Goal: Task Accomplishment & Management: Manage account settings

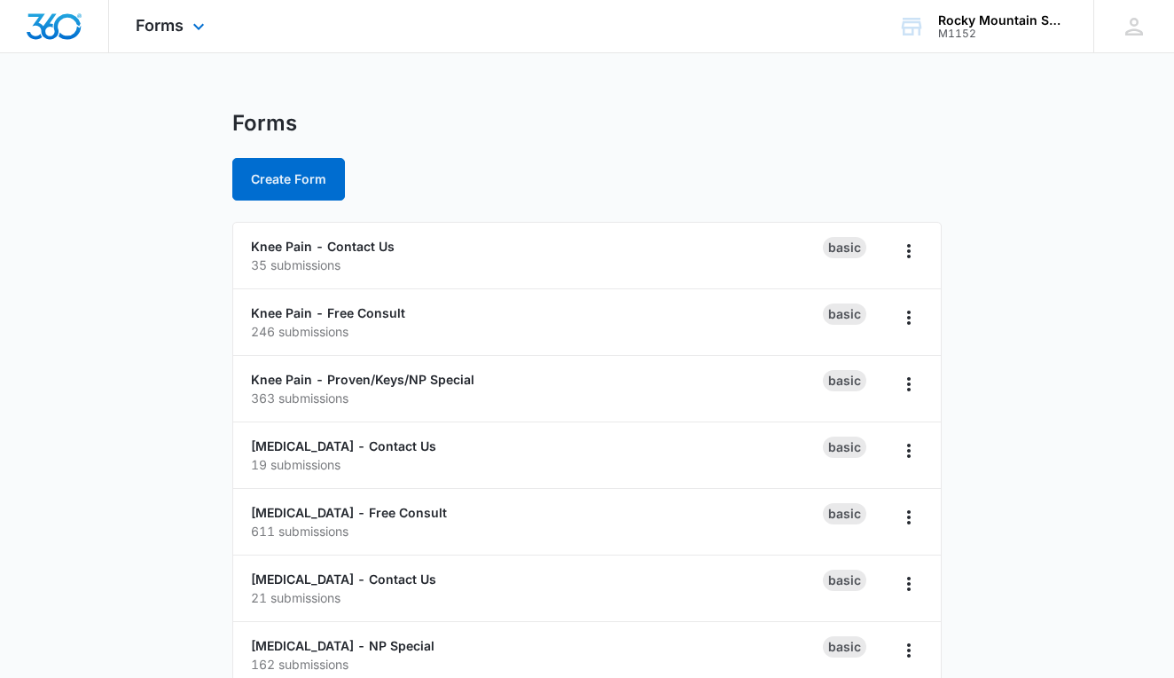
click at [65, 27] on img "Dashboard" at bounding box center [54, 26] width 57 height 27
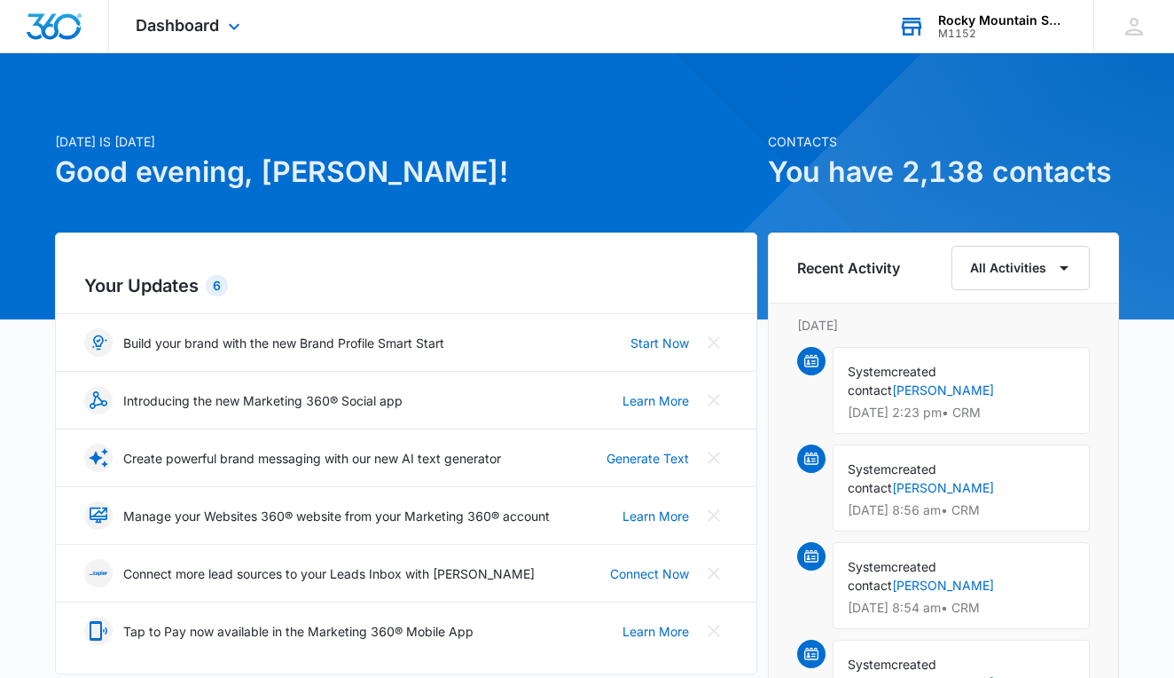
click at [1018, 19] on div "Rocky Mountain Spine and Disc" at bounding box center [1002, 20] width 129 height 14
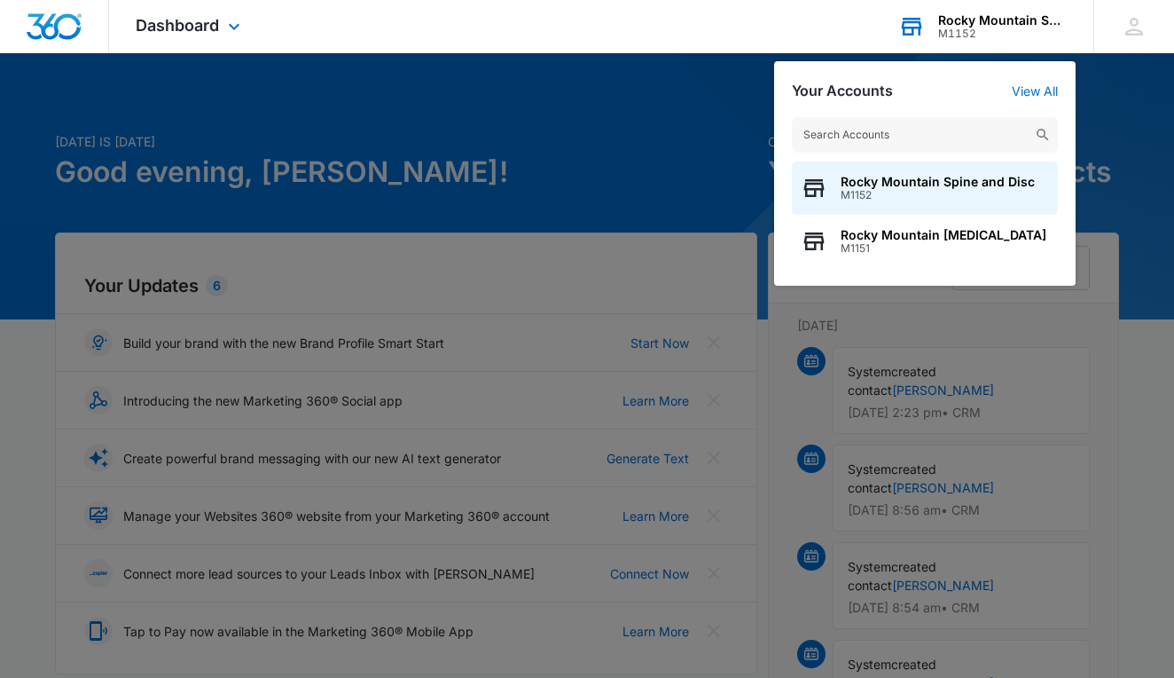
click at [781, 69] on div "Your Accounts View All Rocky Mountain Spine and Disc M1152 Rocky Mountain Chiro…" at bounding box center [925, 173] width 302 height 224
click at [695, 71] on div at bounding box center [587, 339] width 1174 height 678
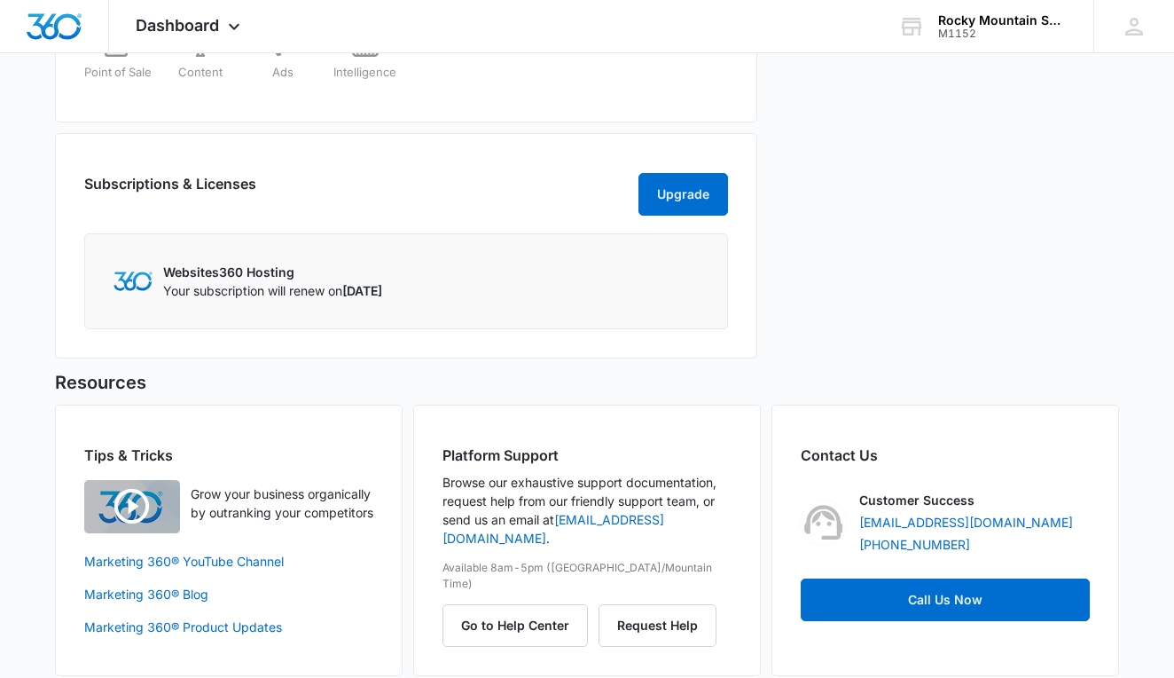
scroll to position [463, 0]
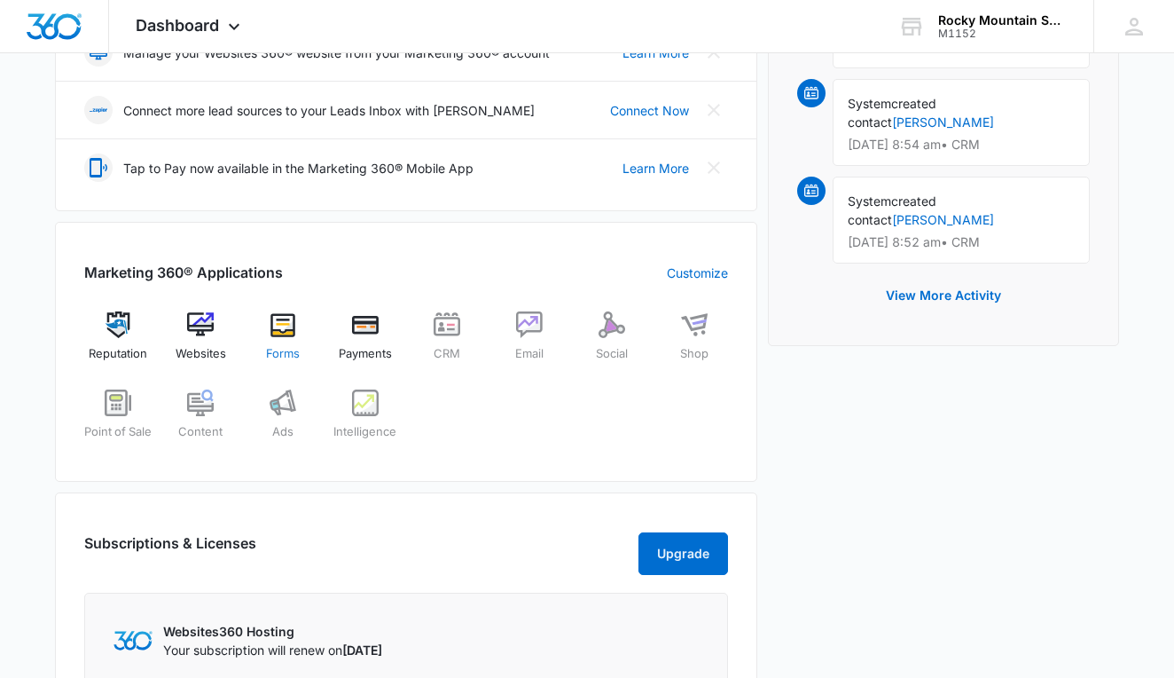
click at [281, 327] on img at bounding box center [283, 324] width 27 height 27
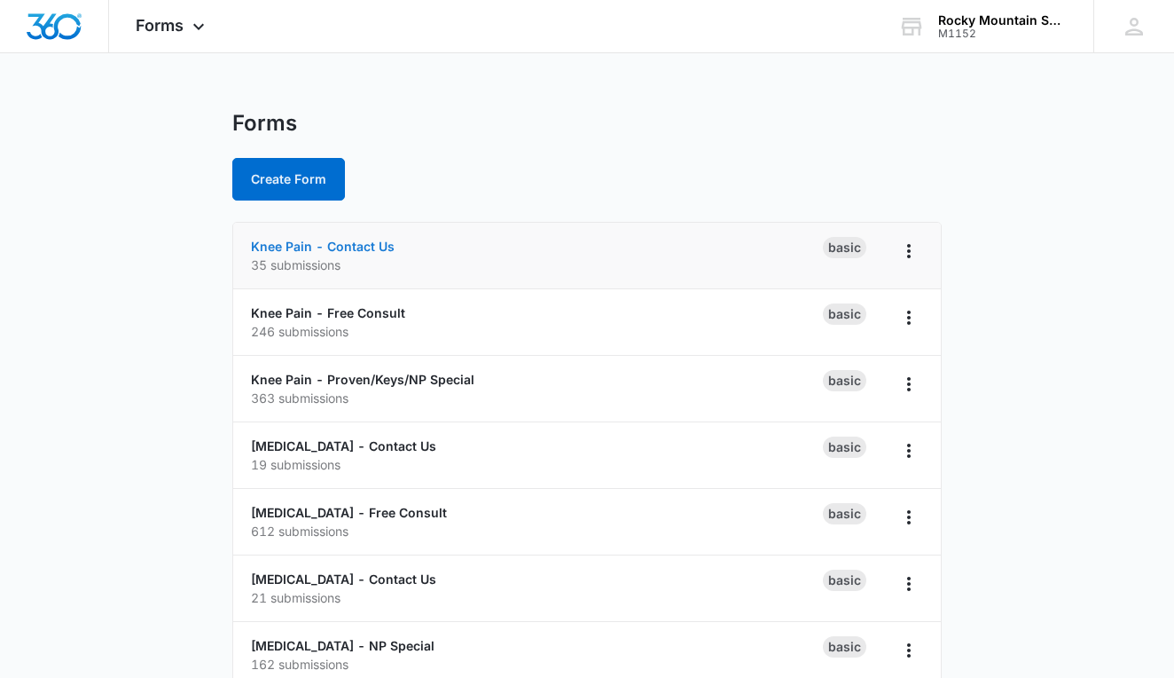
click at [365, 252] on link "Knee Pain - Contact Us" at bounding box center [323, 246] width 144 height 15
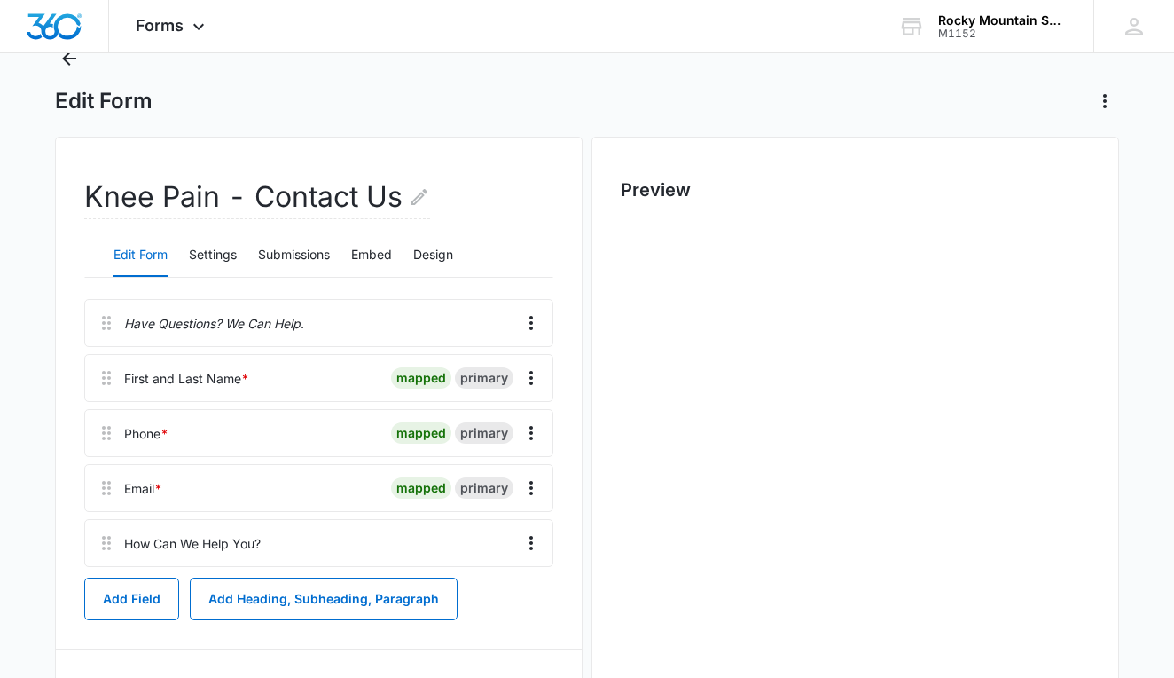
scroll to position [67, 0]
click at [208, 260] on button "Settings" at bounding box center [213, 254] width 48 height 43
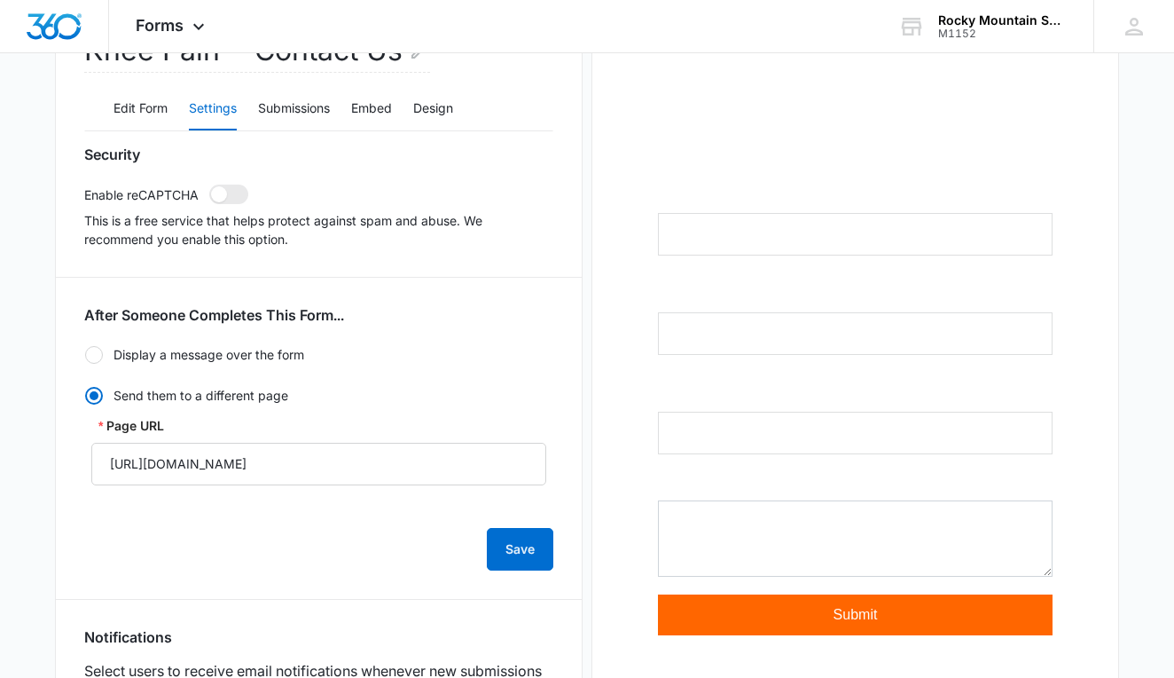
scroll to position [218, 0]
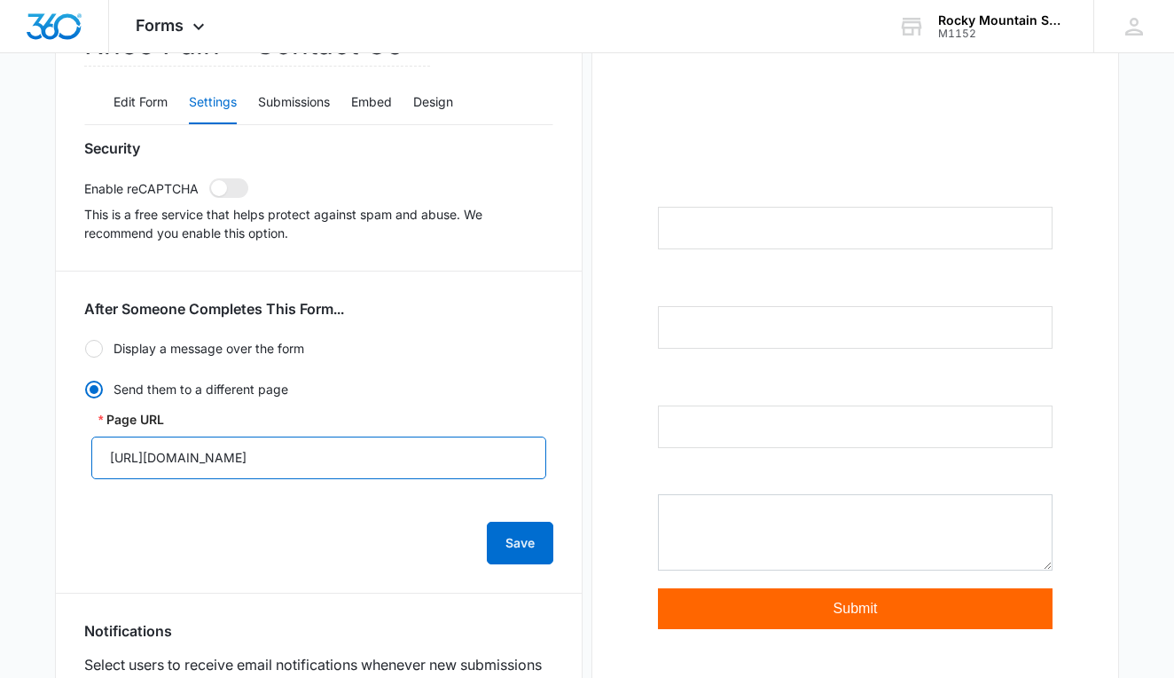
drag, startPoint x: 420, startPoint y: 465, endPoint x: 69, endPoint y: 444, distance: 351.8
click at [69, 444] on div "Knee Pain - Contact Us Edit Form Settings Submissions Embed Design Security Ena…" at bounding box center [319, 516] width 528 height 1065
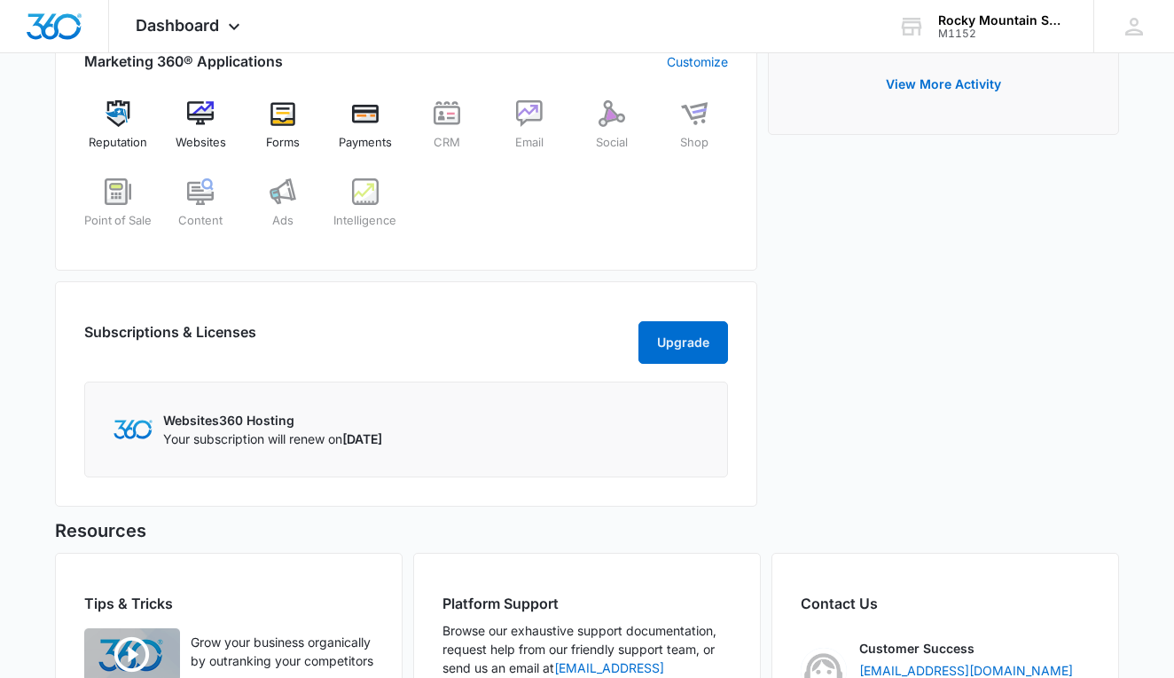
scroll to position [668, 0]
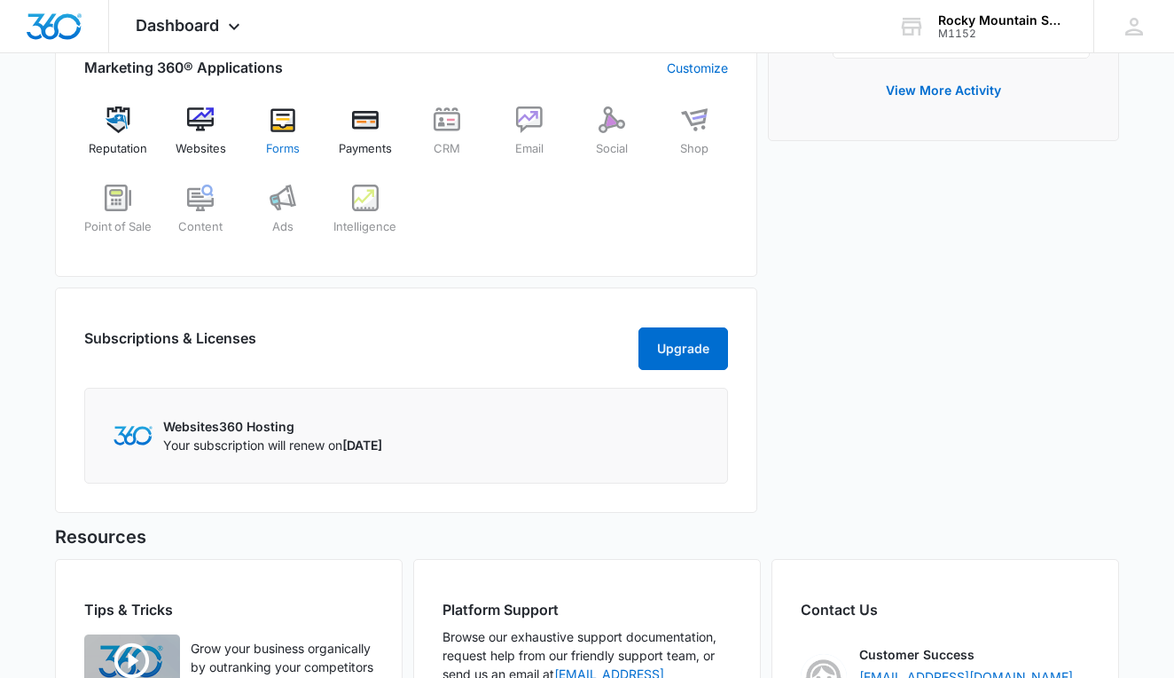
click at [297, 136] on div "Forms" at bounding box center [283, 138] width 68 height 64
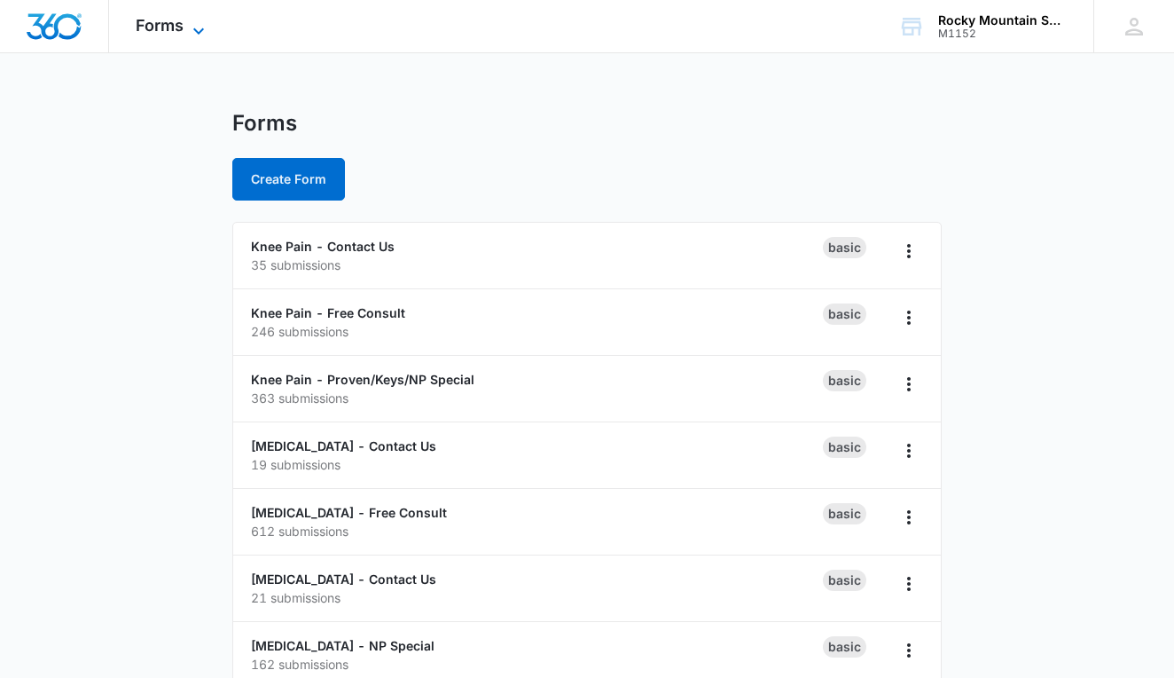
click at [191, 35] on icon at bounding box center [198, 30] width 21 height 21
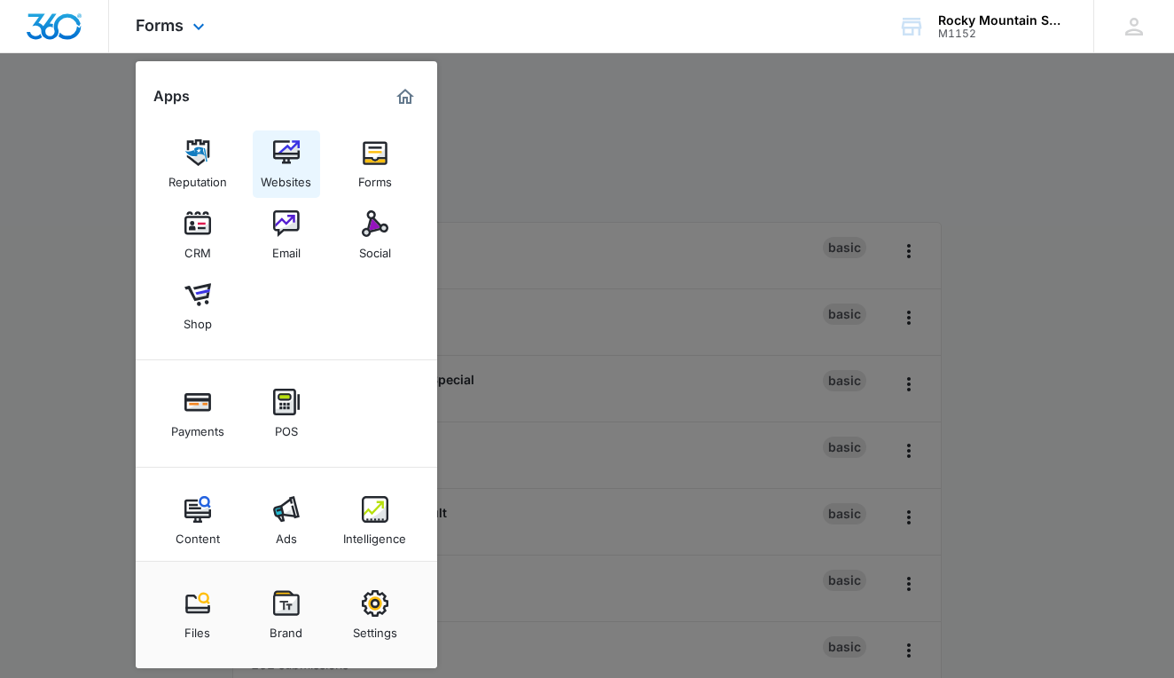
click at [275, 167] on div "Websites" at bounding box center [286, 177] width 51 height 23
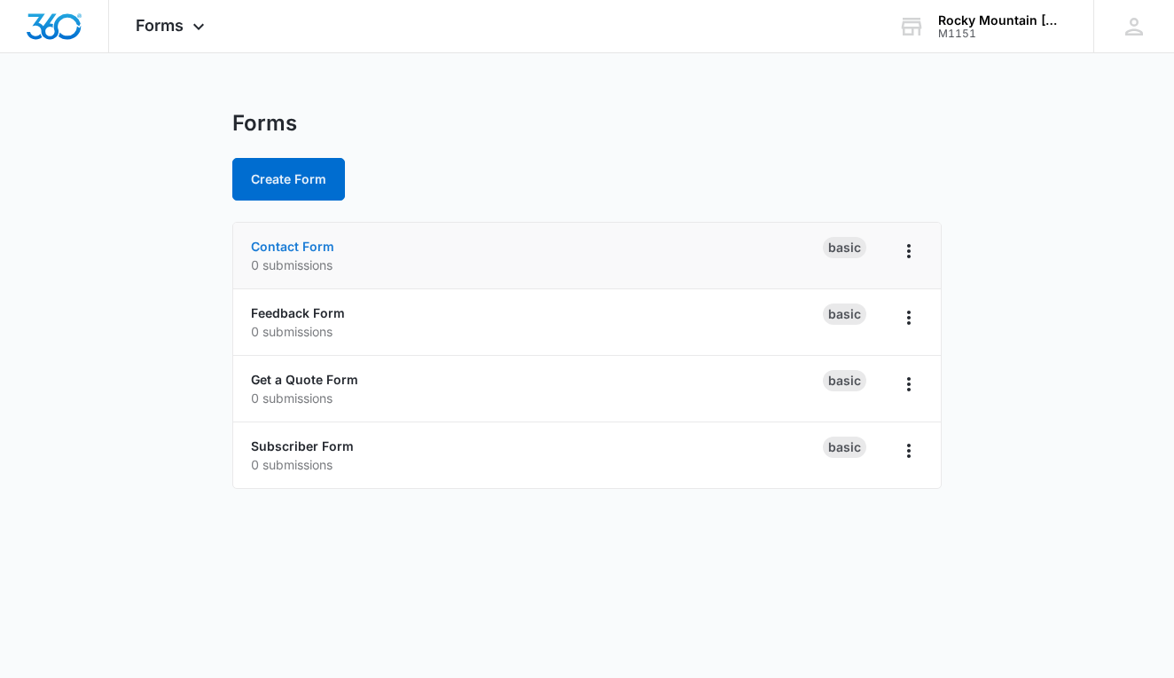
click at [325, 248] on link "Contact Form" at bounding box center [292, 246] width 83 height 15
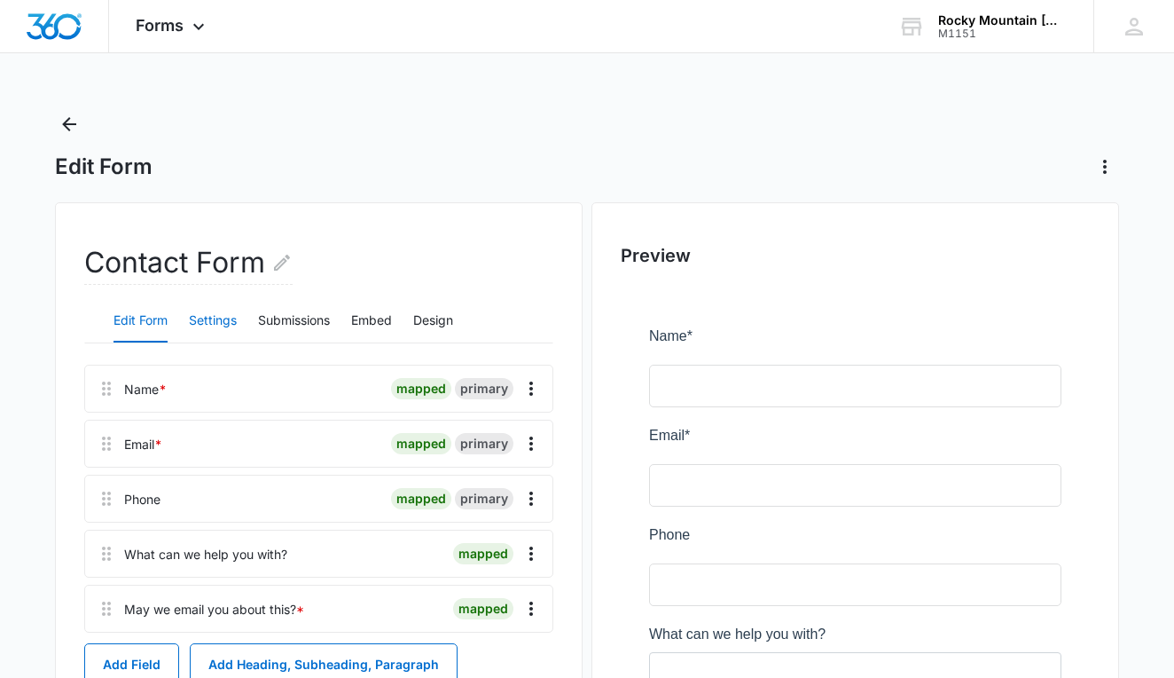
click at [214, 318] on button "Settings" at bounding box center [213, 321] width 48 height 43
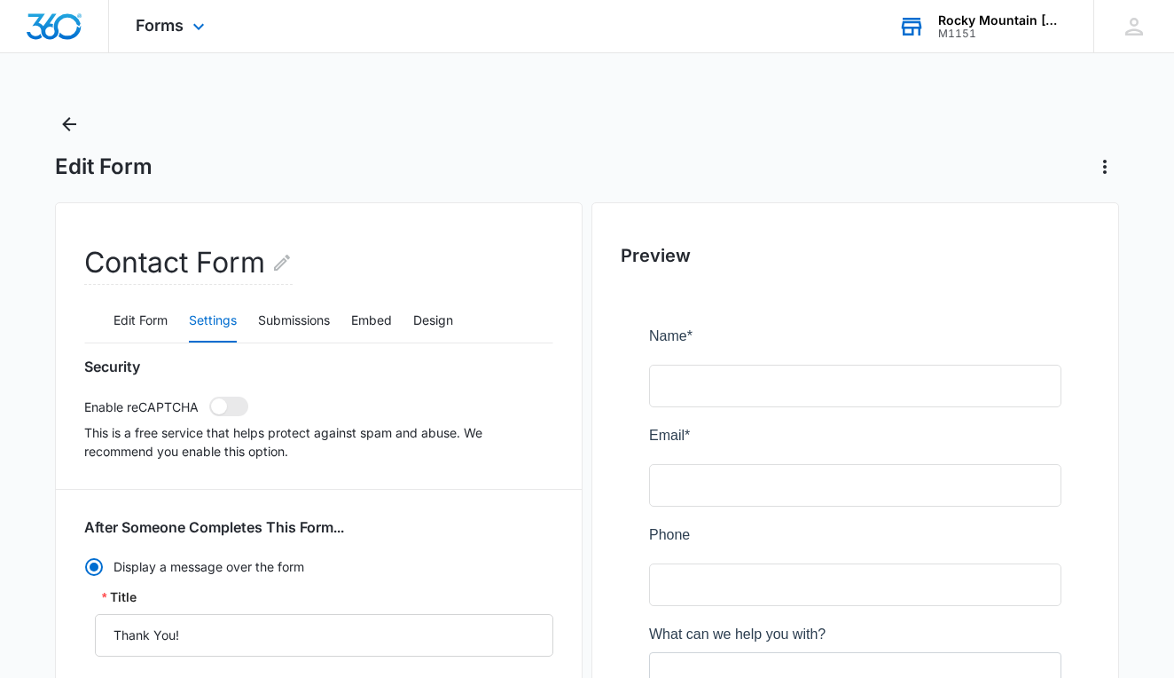
click at [984, 13] on div "Rocky Mountain [MEDICAL_DATA]" at bounding box center [1002, 20] width 129 height 14
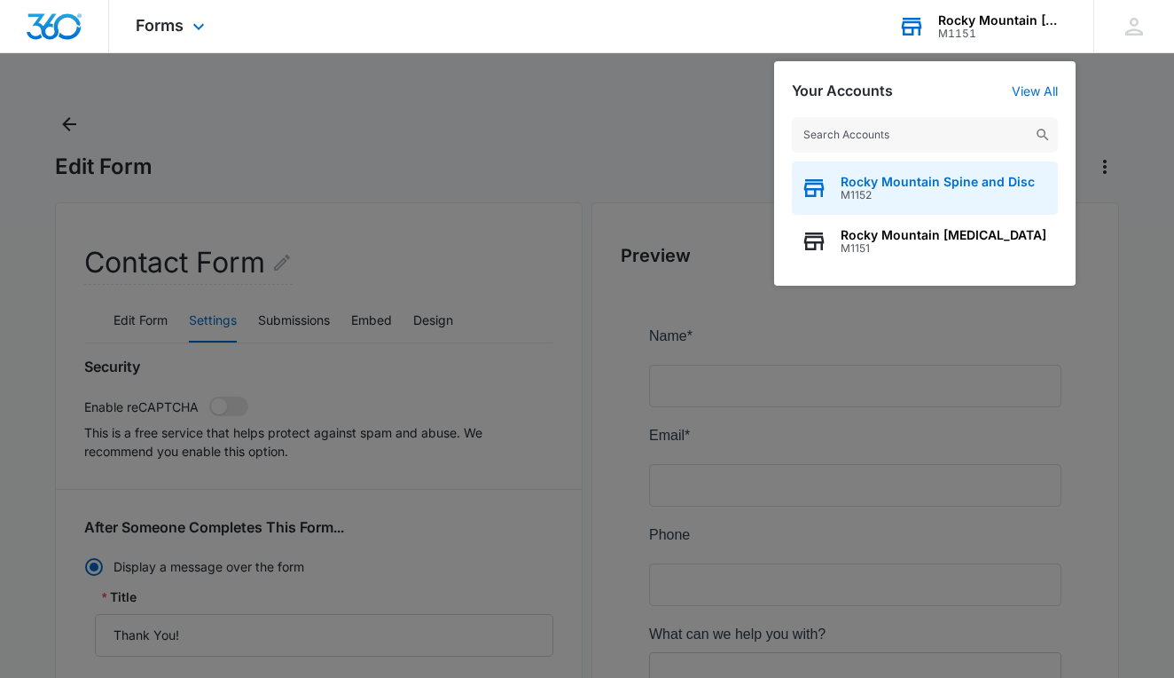
click at [902, 185] on span "Rocky Mountain Spine and Disc" at bounding box center [938, 182] width 194 height 14
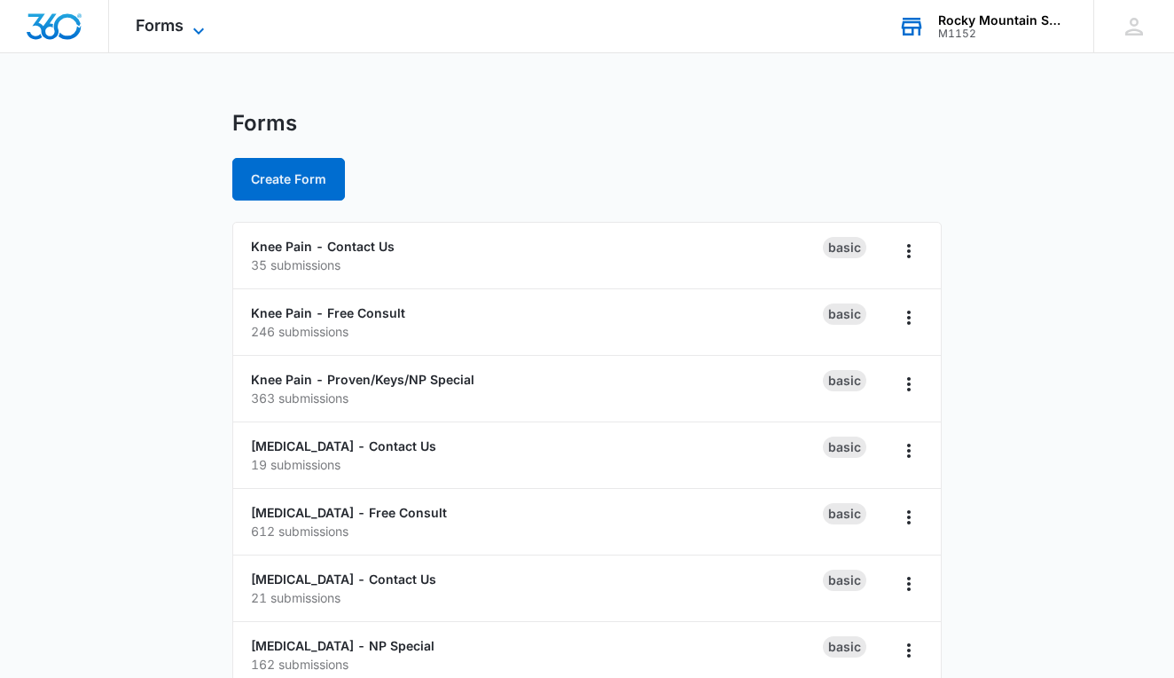
click at [198, 35] on icon at bounding box center [198, 30] width 21 height 21
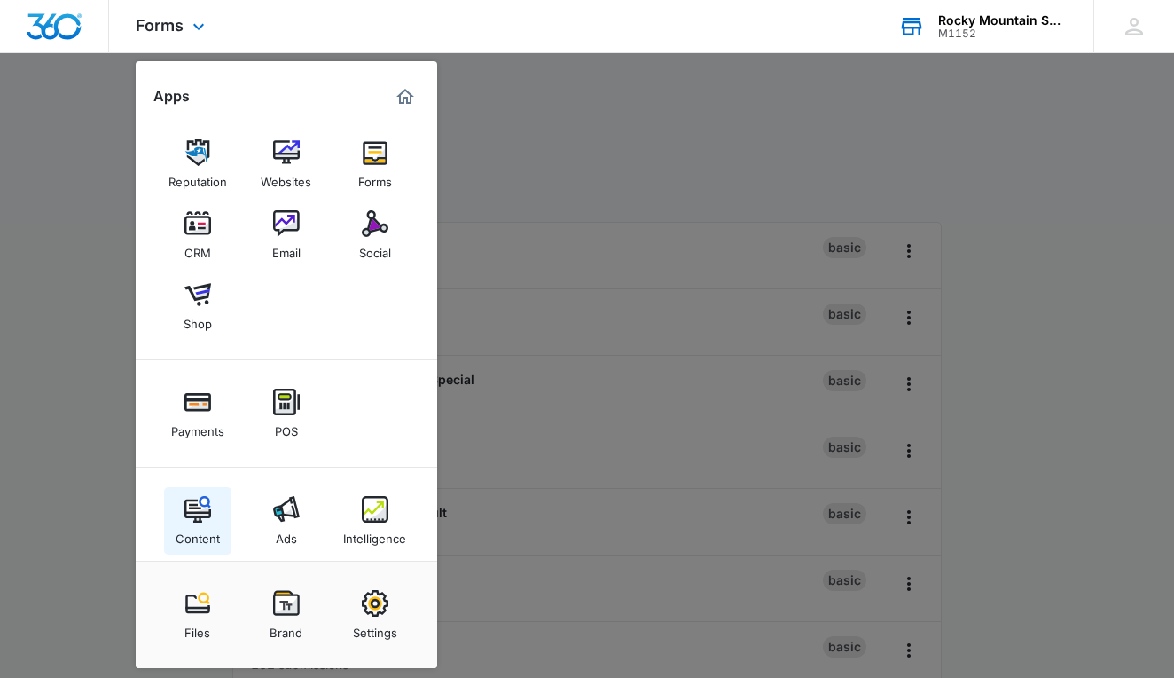
click at [204, 530] on div "Content" at bounding box center [198, 533] width 44 height 23
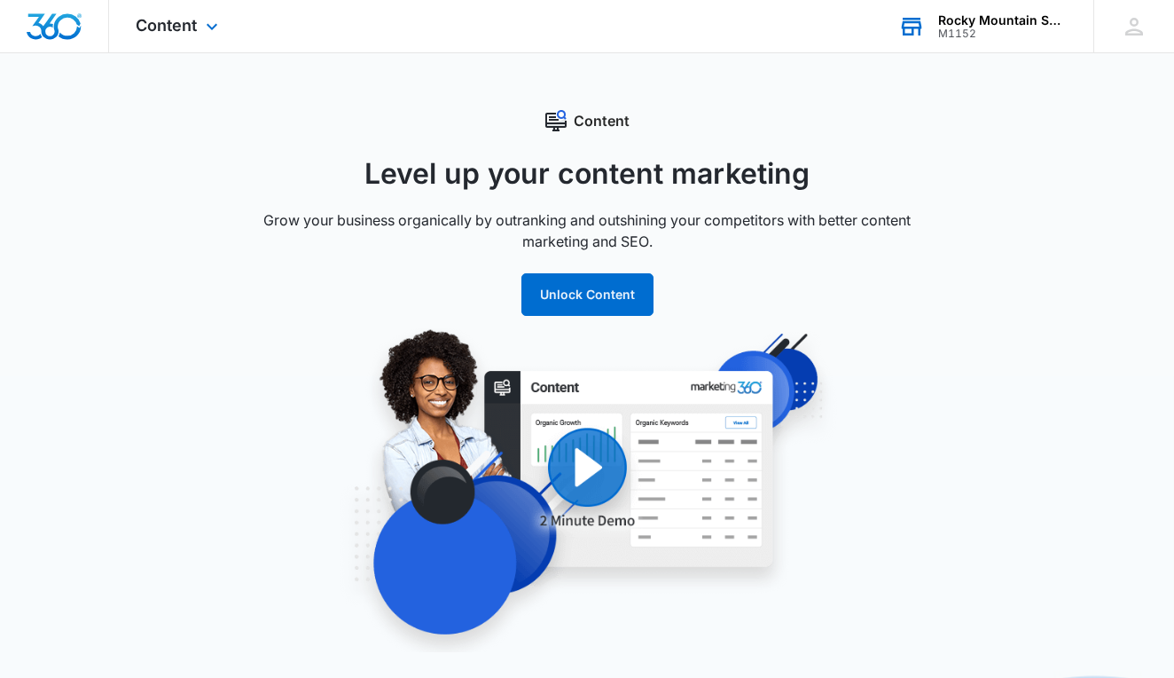
click at [195, 14] on div "Content Apps Reputation Websites Forms CRM Email Social Shop Payments POS Conte…" at bounding box center [179, 26] width 140 height 52
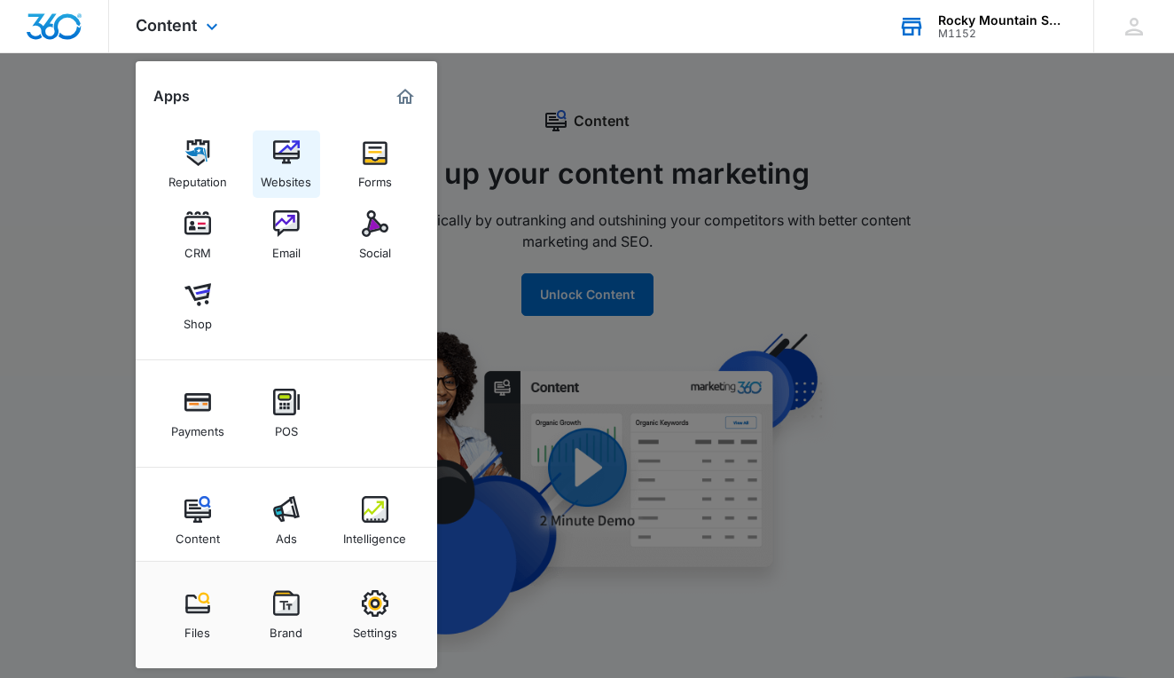
click at [285, 141] on img at bounding box center [286, 152] width 27 height 27
